Goal: Use online tool/utility: Utilize a website feature to perform a specific function

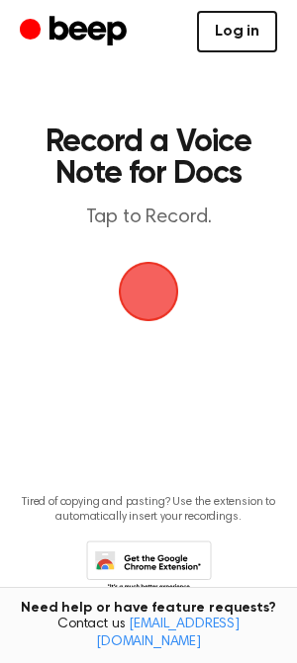
click at [245, 41] on link "Log in" at bounding box center [237, 32] width 80 height 42
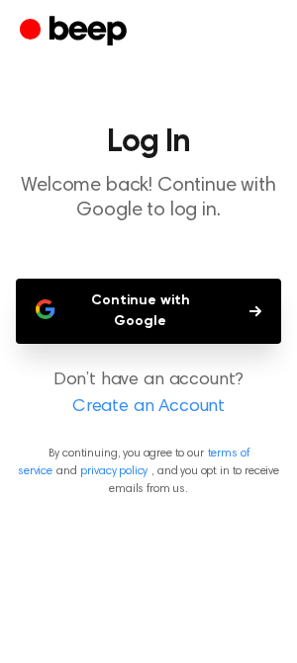
click at [174, 303] on button "Continue with Google" at bounding box center [148, 311] width 265 height 65
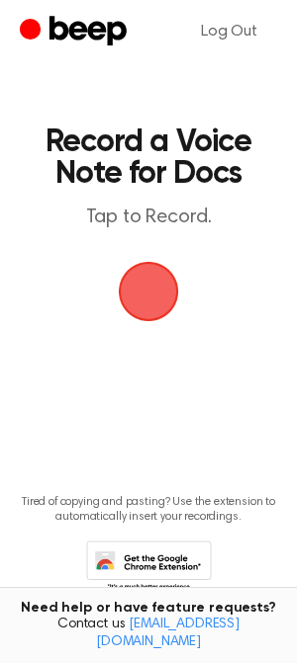
click at [149, 305] on span "button" at bounding box center [148, 291] width 73 height 73
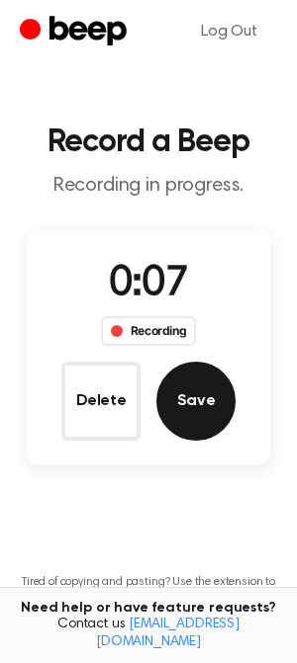
click at [190, 390] on button "Save" at bounding box center [195, 401] width 79 height 79
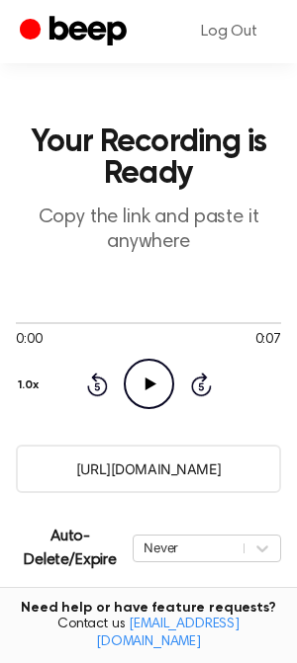
scroll to position [231, 0]
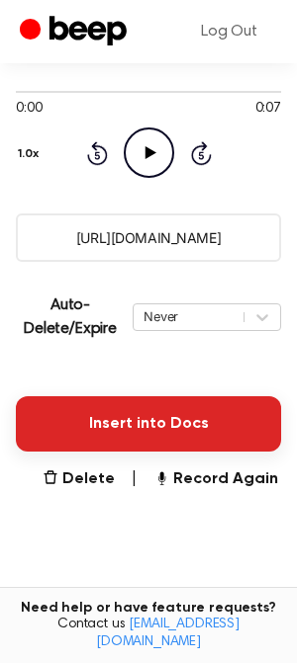
click at [156, 410] on button "Insert into Docs" at bounding box center [148, 423] width 265 height 55
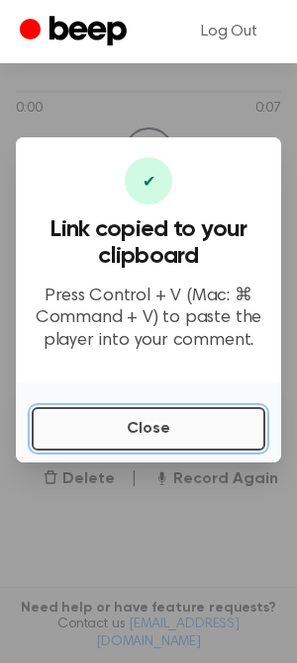
click at [122, 429] on button "Close" at bounding box center [148, 429] width 233 height 44
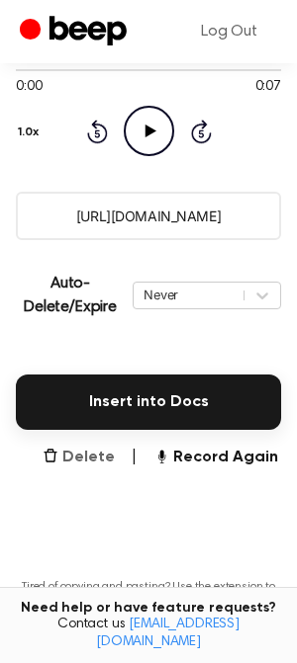
scroll to position [0, 0]
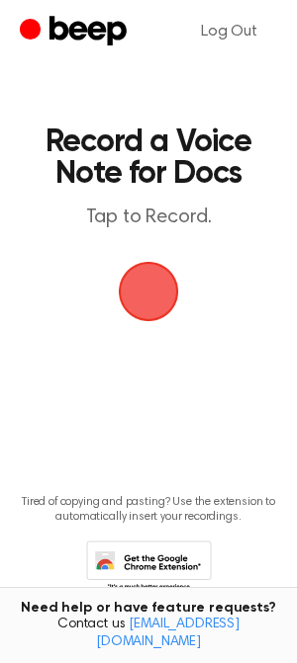
click at [118, 289] on span "button" at bounding box center [148, 291] width 96 height 96
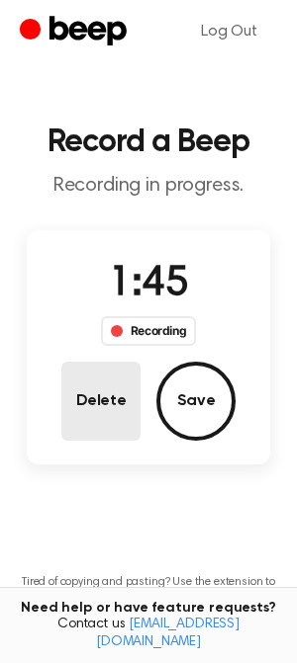
click at [117, 411] on button "Delete" at bounding box center [100, 401] width 79 height 79
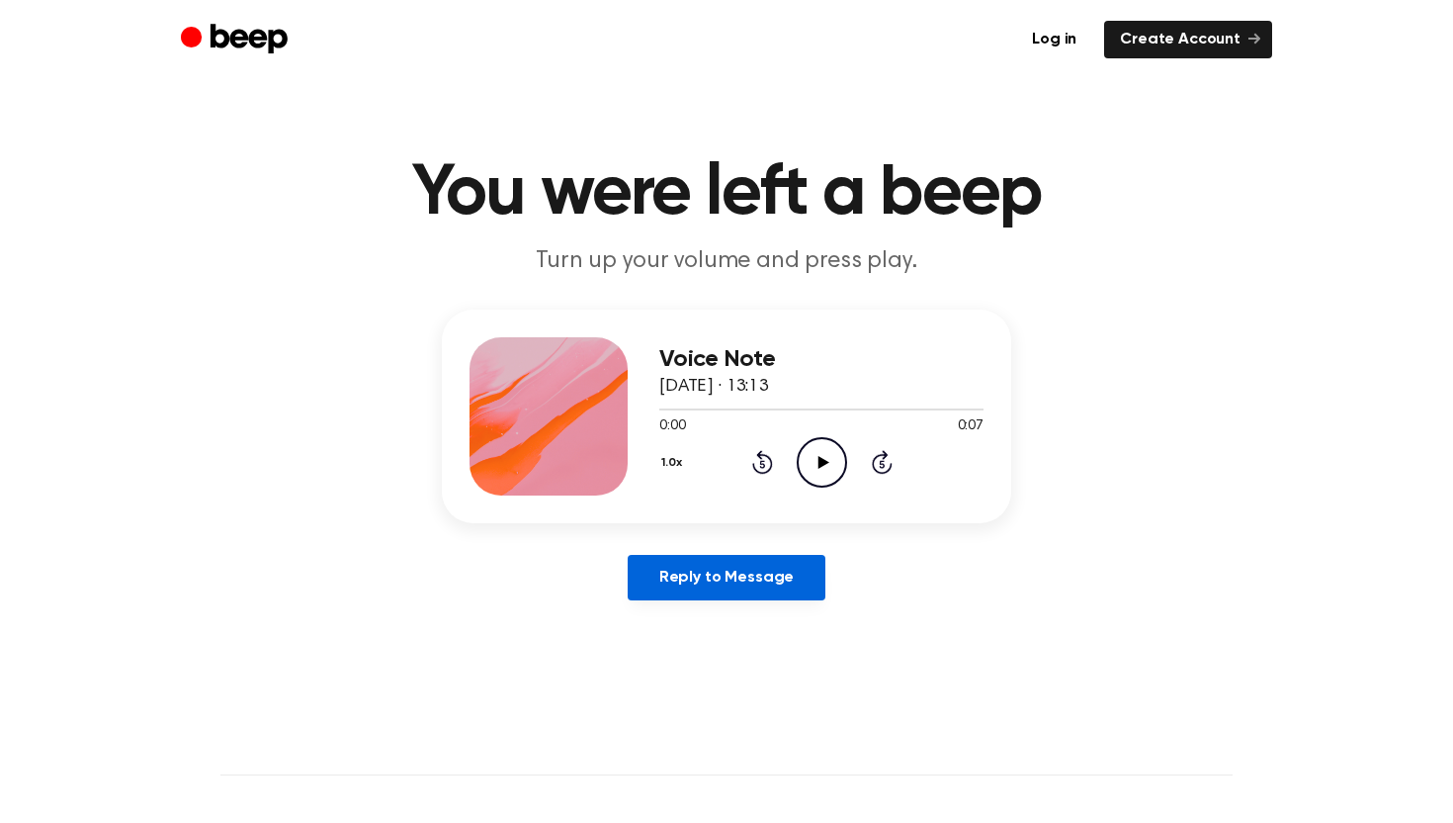
click at [745, 581] on link "Reply to Message" at bounding box center [727, 577] width 198 height 45
